Goal: Communication & Community: Answer question/provide support

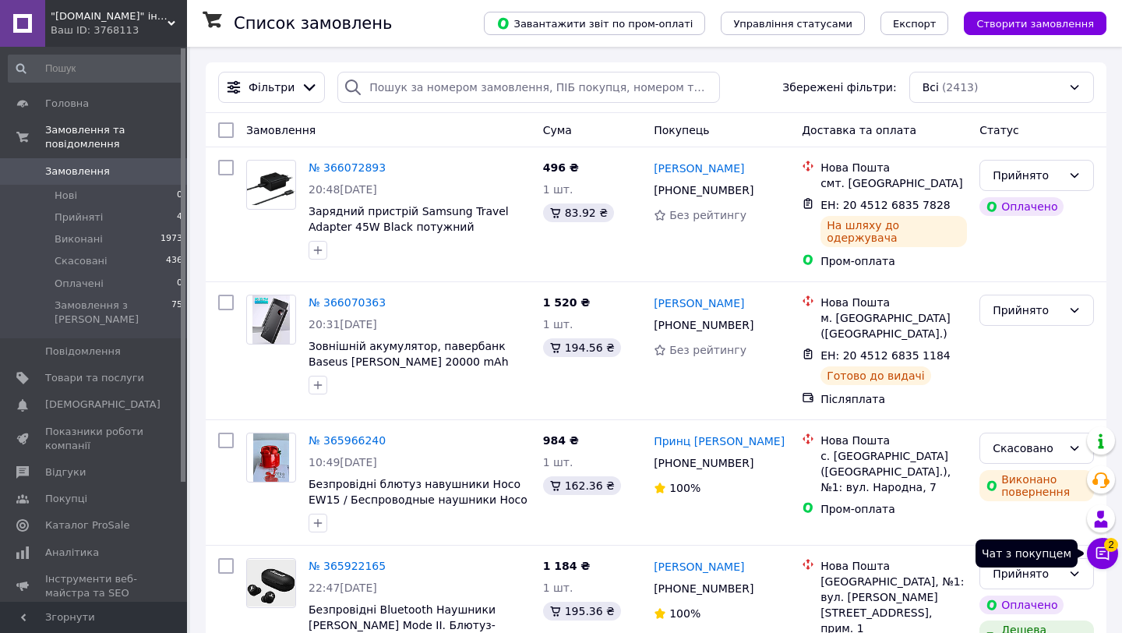
click at [1098, 538] on div "Чат з покупцем 2" at bounding box center [1102, 553] width 31 height 31
click at [1103, 552] on icon at bounding box center [1103, 553] width 16 height 16
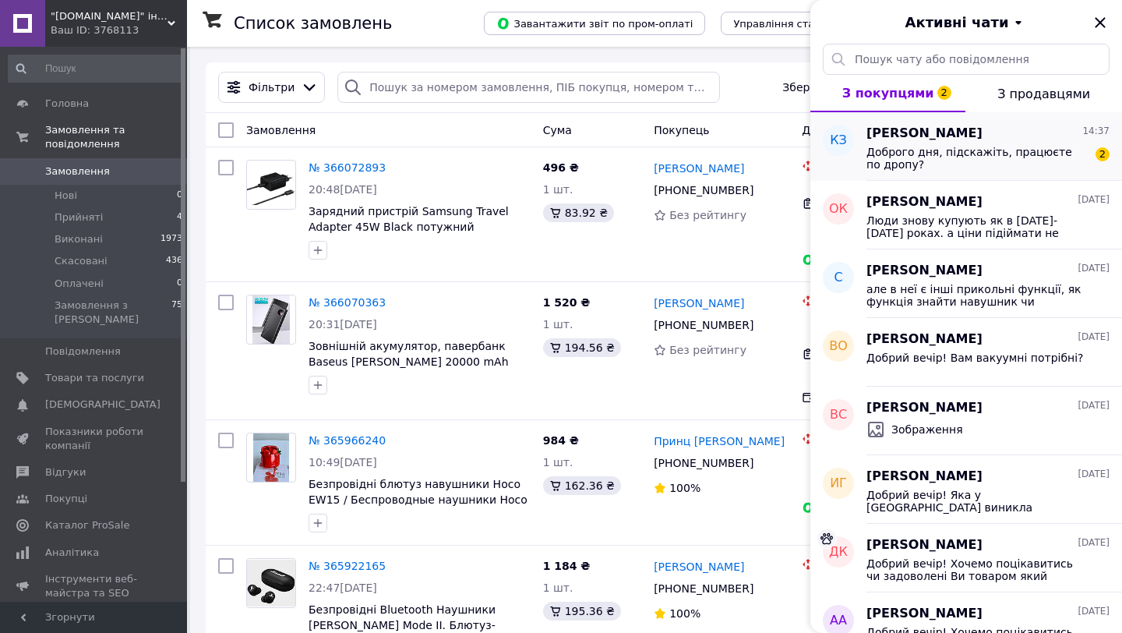
click at [991, 169] on span "Доброго дня, підскажіть, працюєте по дропу?" at bounding box center [977, 158] width 221 height 25
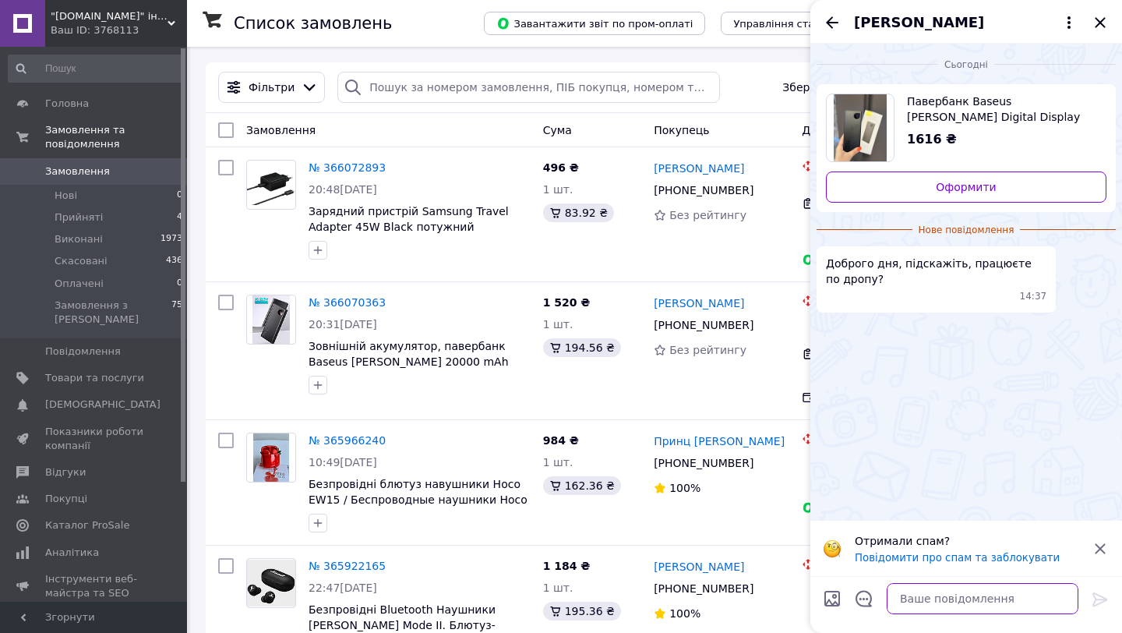
click at [929, 607] on textarea at bounding box center [983, 598] width 192 height 31
type textarea "так"
click at [1102, 600] on icon at bounding box center [1100, 599] width 15 height 14
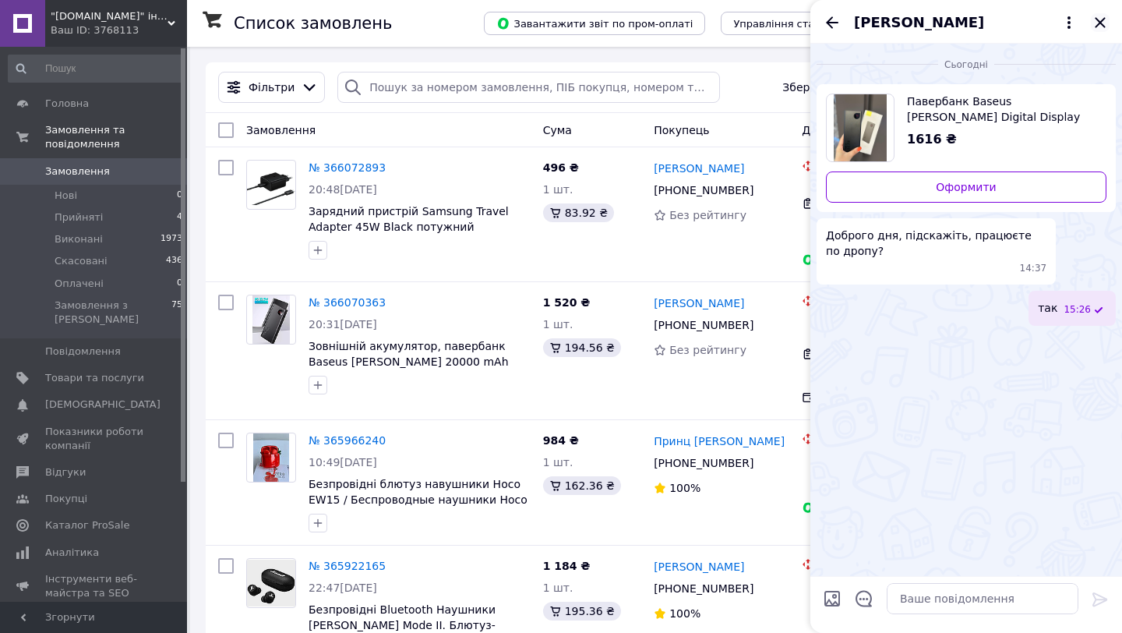
click at [1096, 29] on icon "Закрити" at bounding box center [1100, 22] width 19 height 19
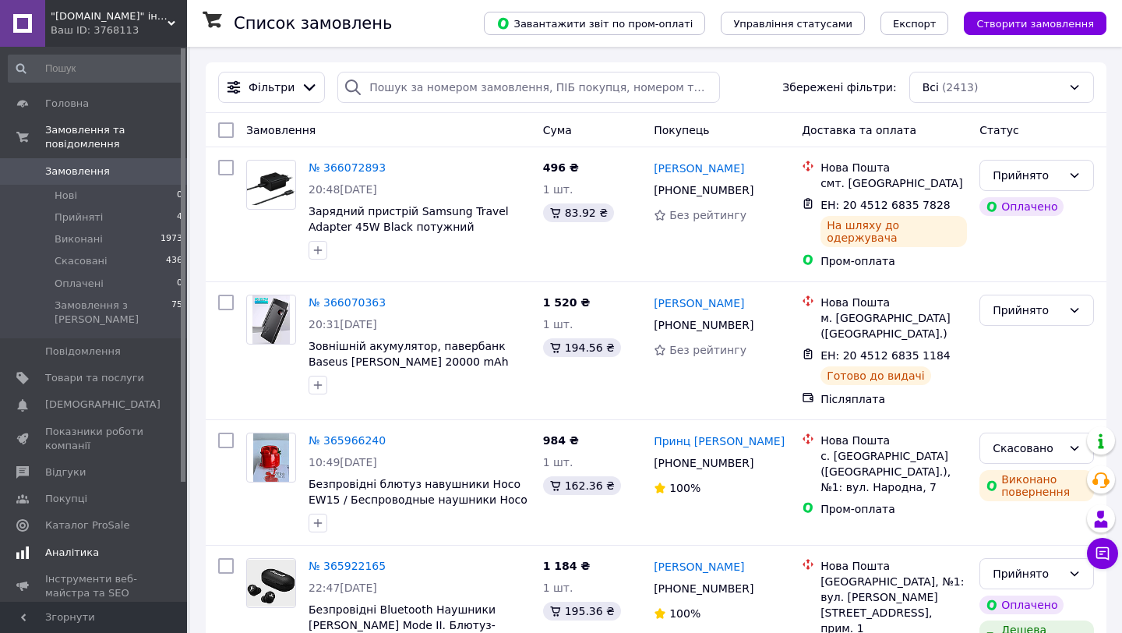
click at [83, 547] on link "Аналітика" at bounding box center [96, 552] width 192 height 26
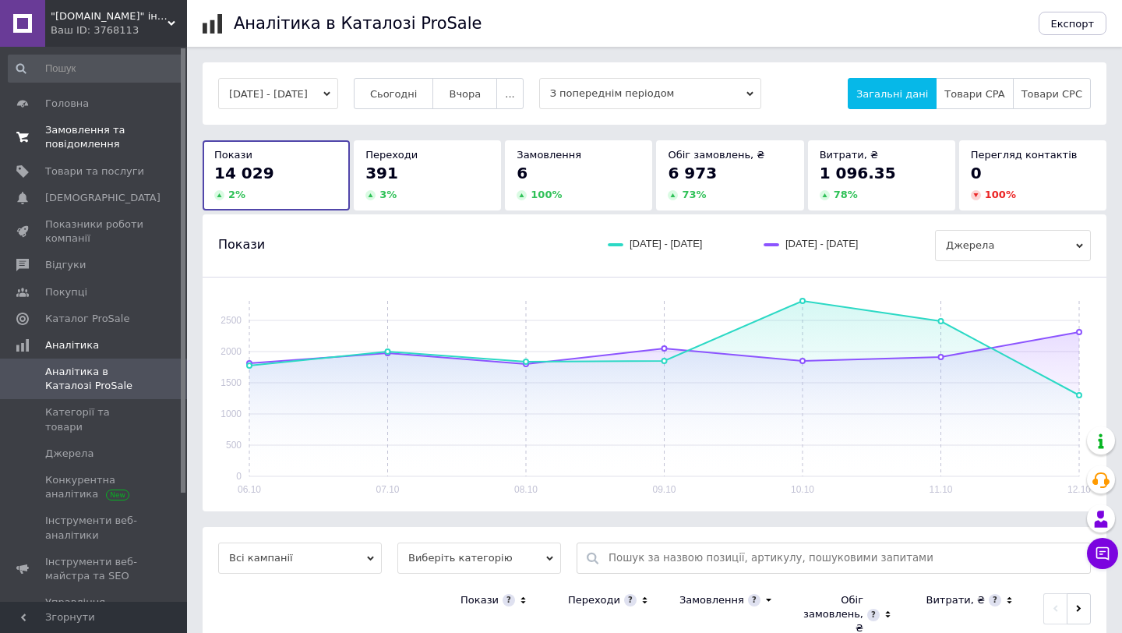
click at [64, 148] on span "Замовлення та повідомлення" at bounding box center [94, 137] width 99 height 28
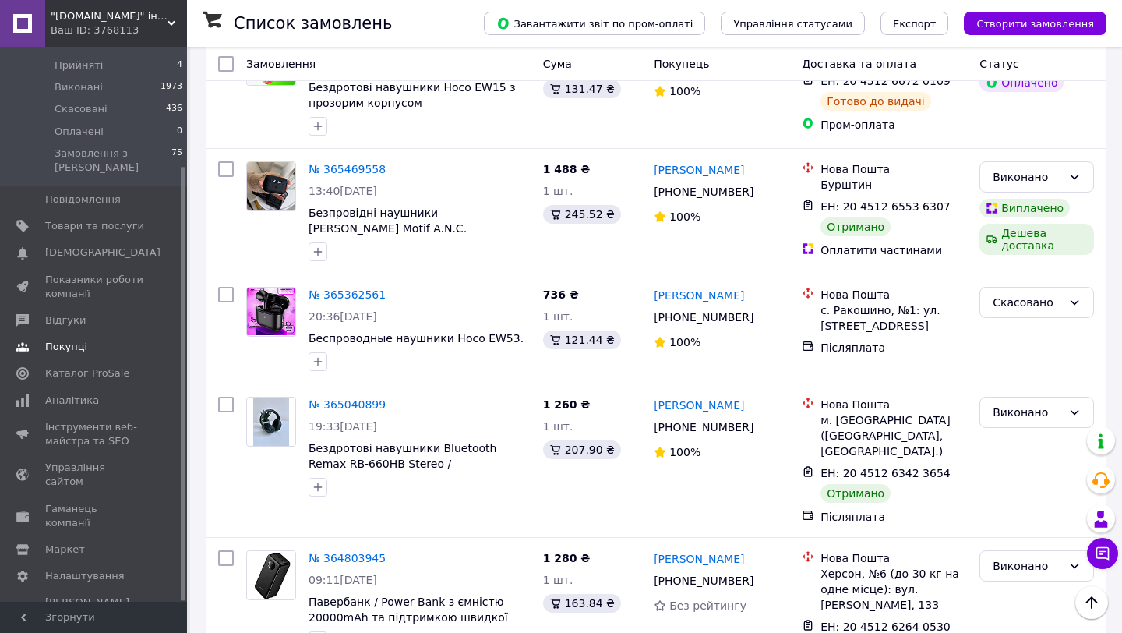
scroll to position [894, 0]
